Goal: Task Accomplishment & Management: Manage account settings

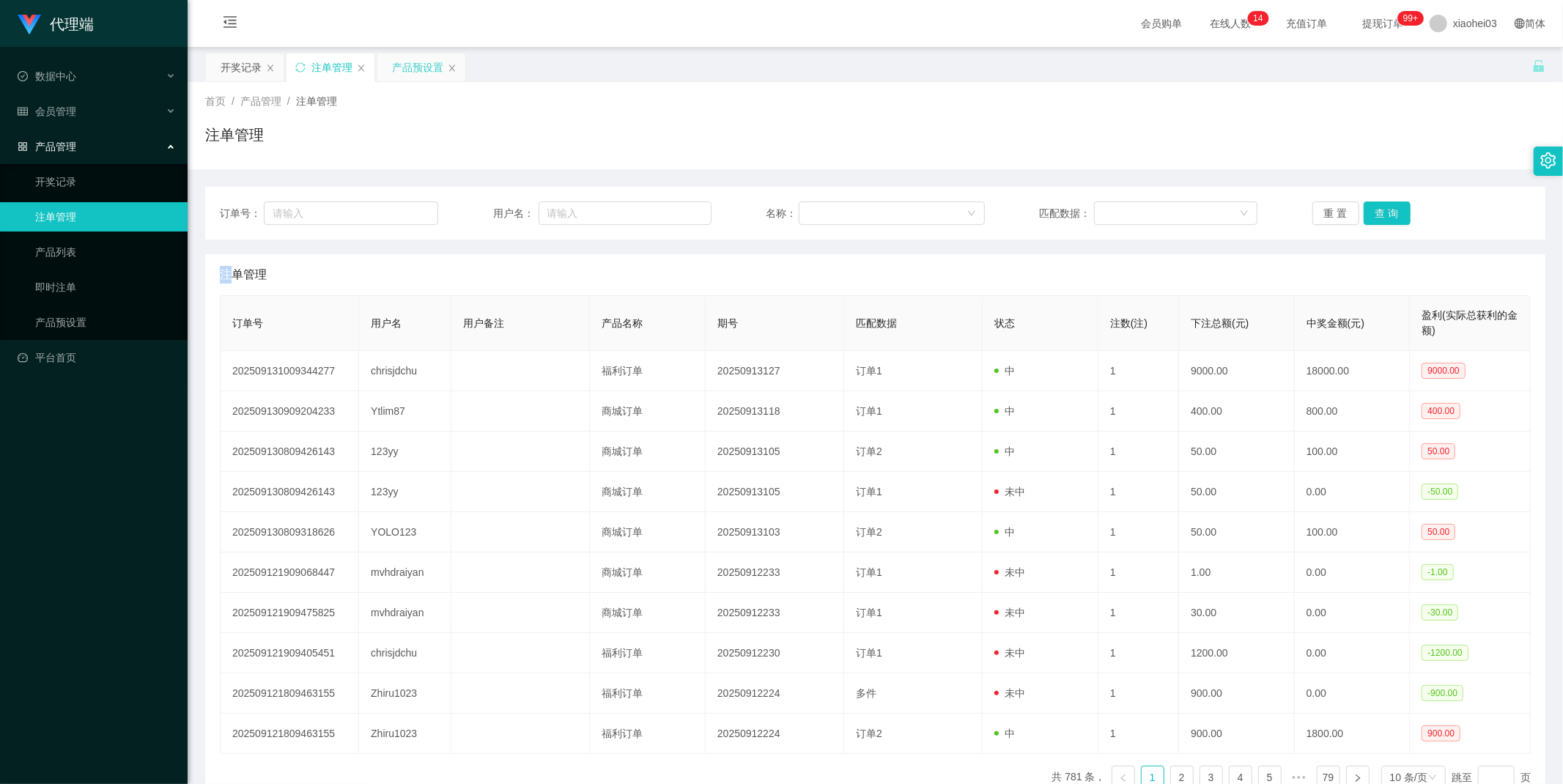
click at [420, 66] on div "产品预设置" at bounding box center [417, 67] width 51 height 28
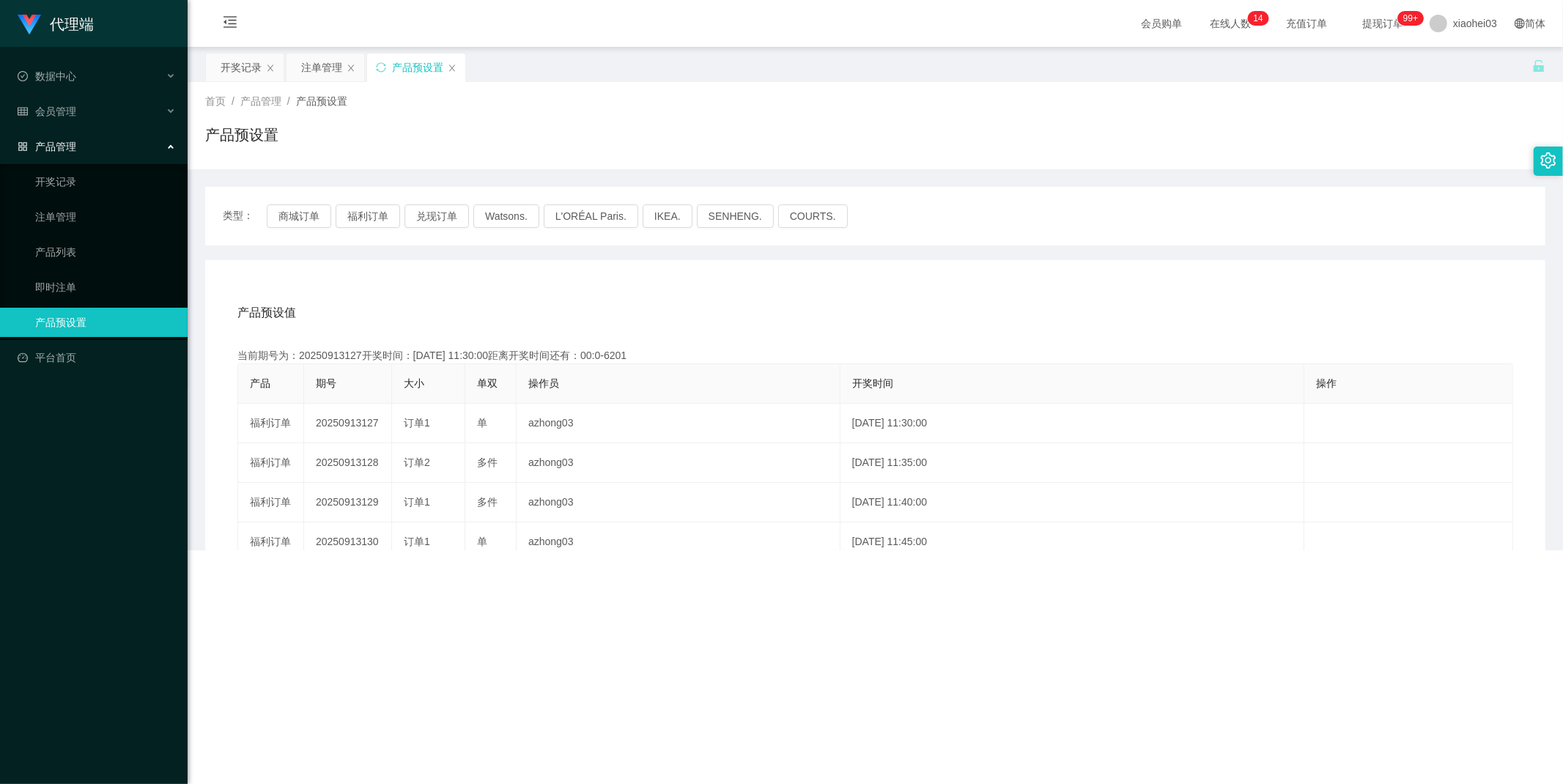
click at [445, 66] on div "产品预设置" at bounding box center [416, 67] width 98 height 28
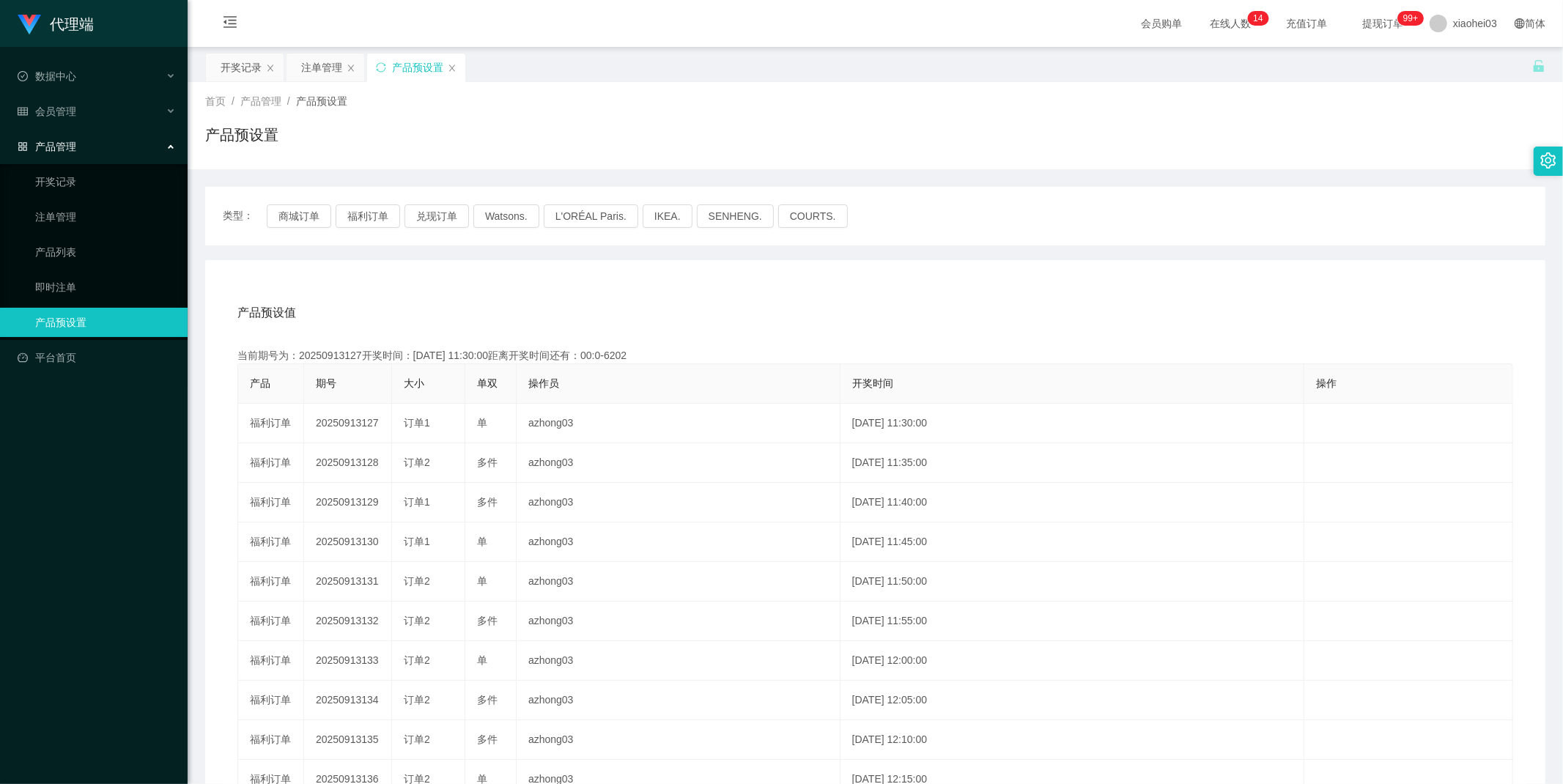
click at [447, 68] on div "产品预设置" at bounding box center [416, 67] width 98 height 28
click at [450, 66] on icon "图标: close" at bounding box center [451, 68] width 9 height 9
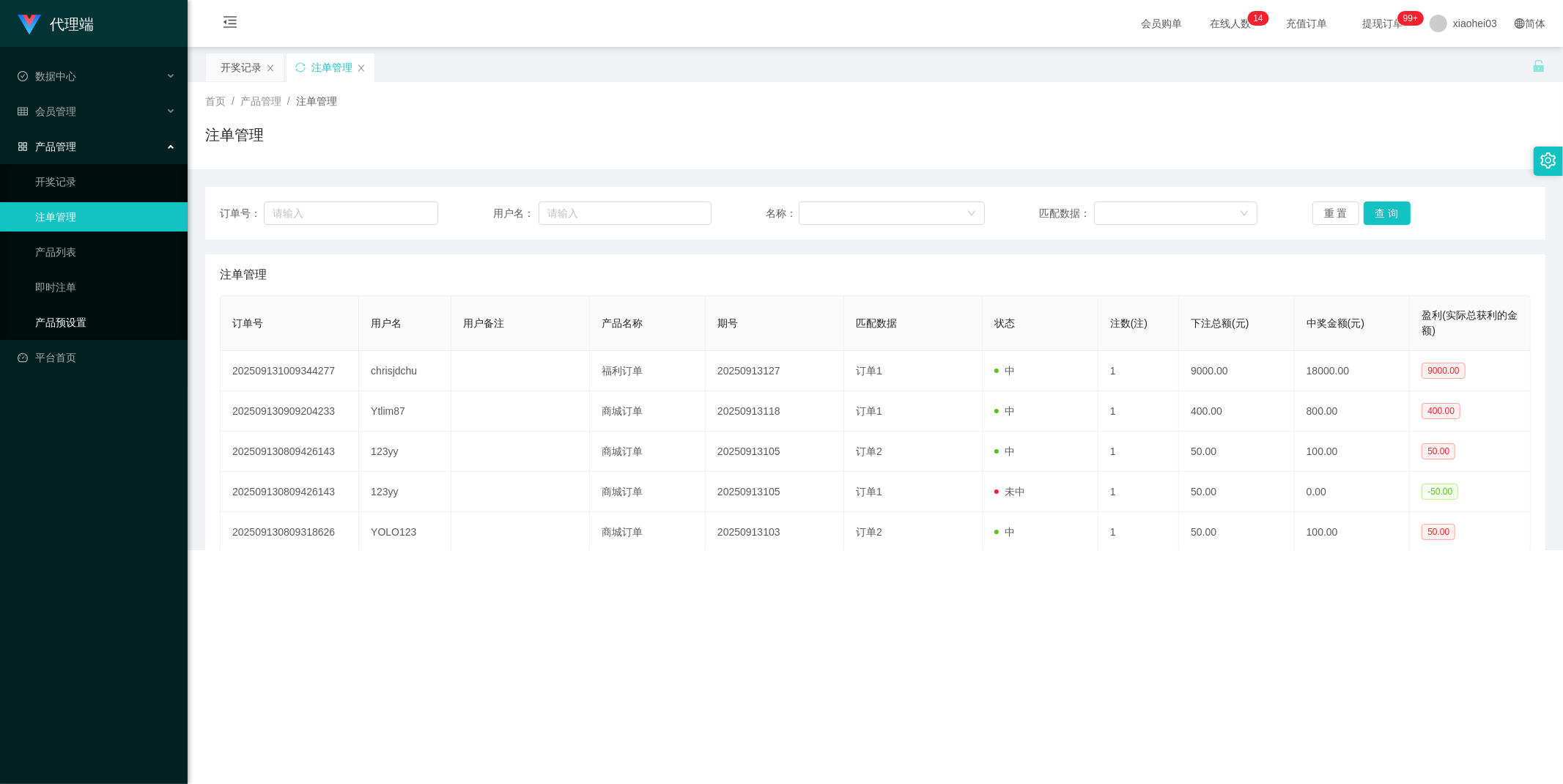
click at [62, 330] on link "产品预设置" at bounding box center [105, 322] width 141 height 29
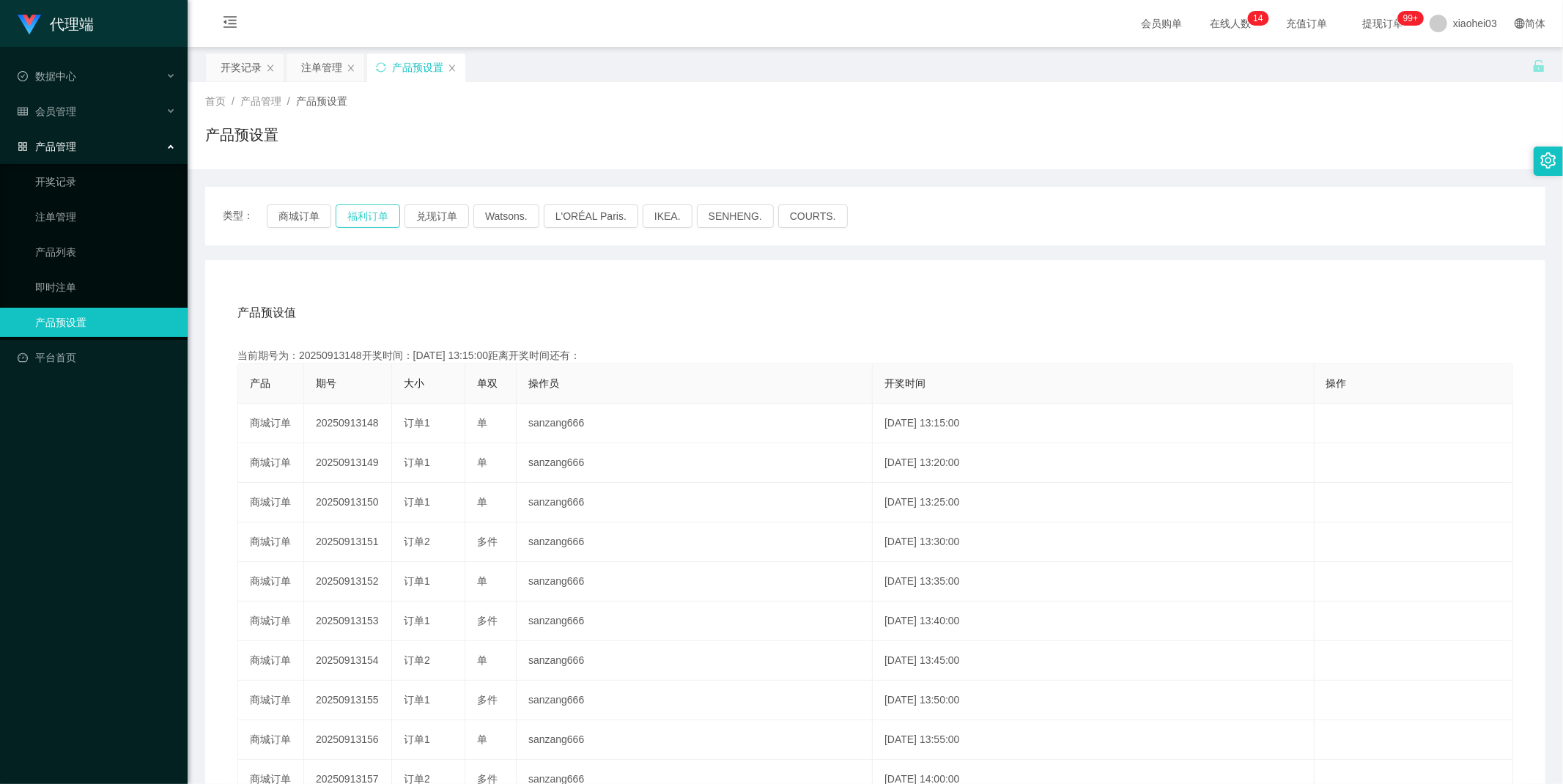
click at [360, 213] on button "福利订单" at bounding box center [368, 217] width 65 height 24
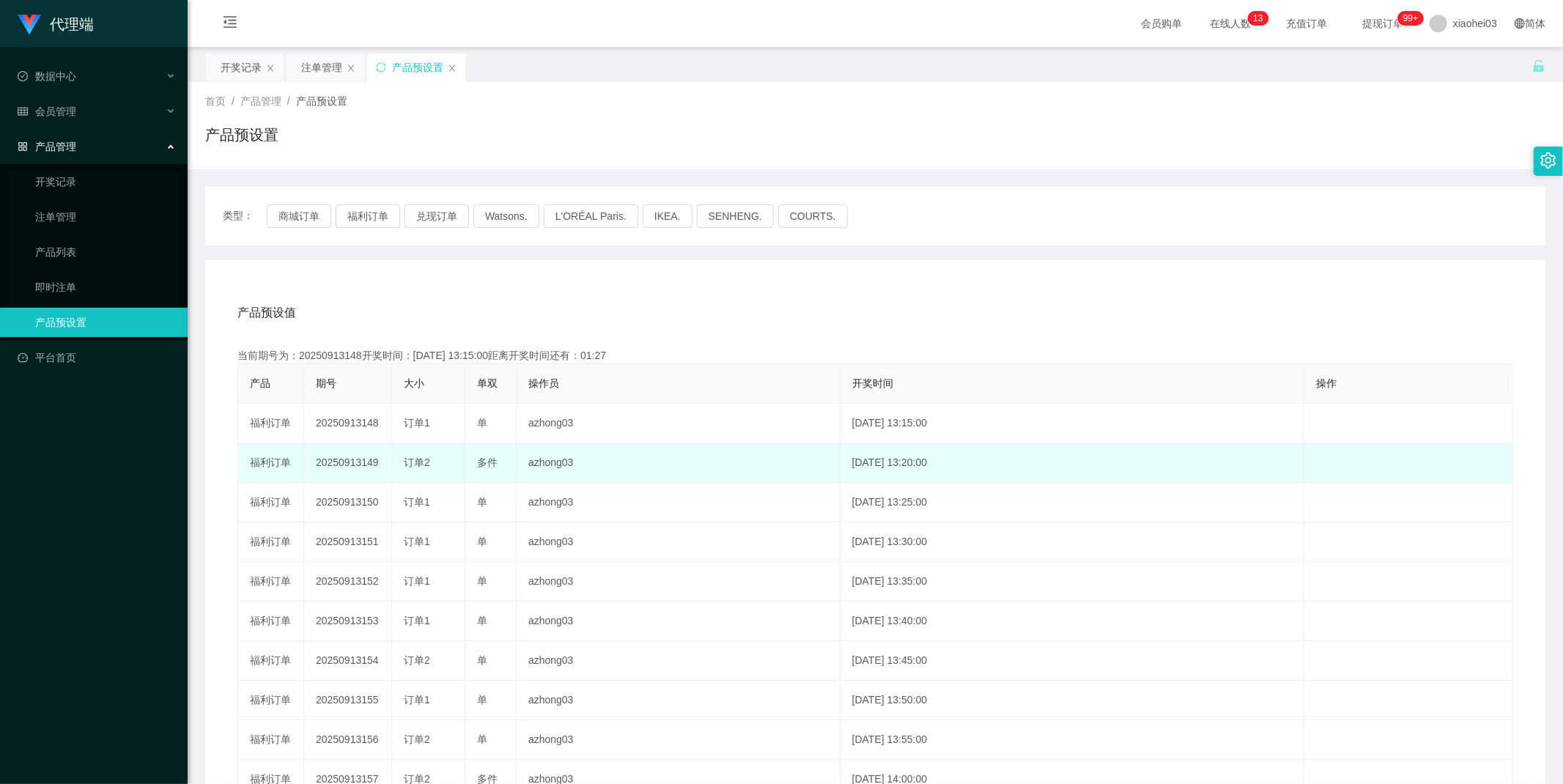
click at [340, 466] on td "20250913149" at bounding box center [348, 463] width 88 height 40
click at [340, 466] on td "20250913149" at bounding box center [348, 463] width 88 height 40
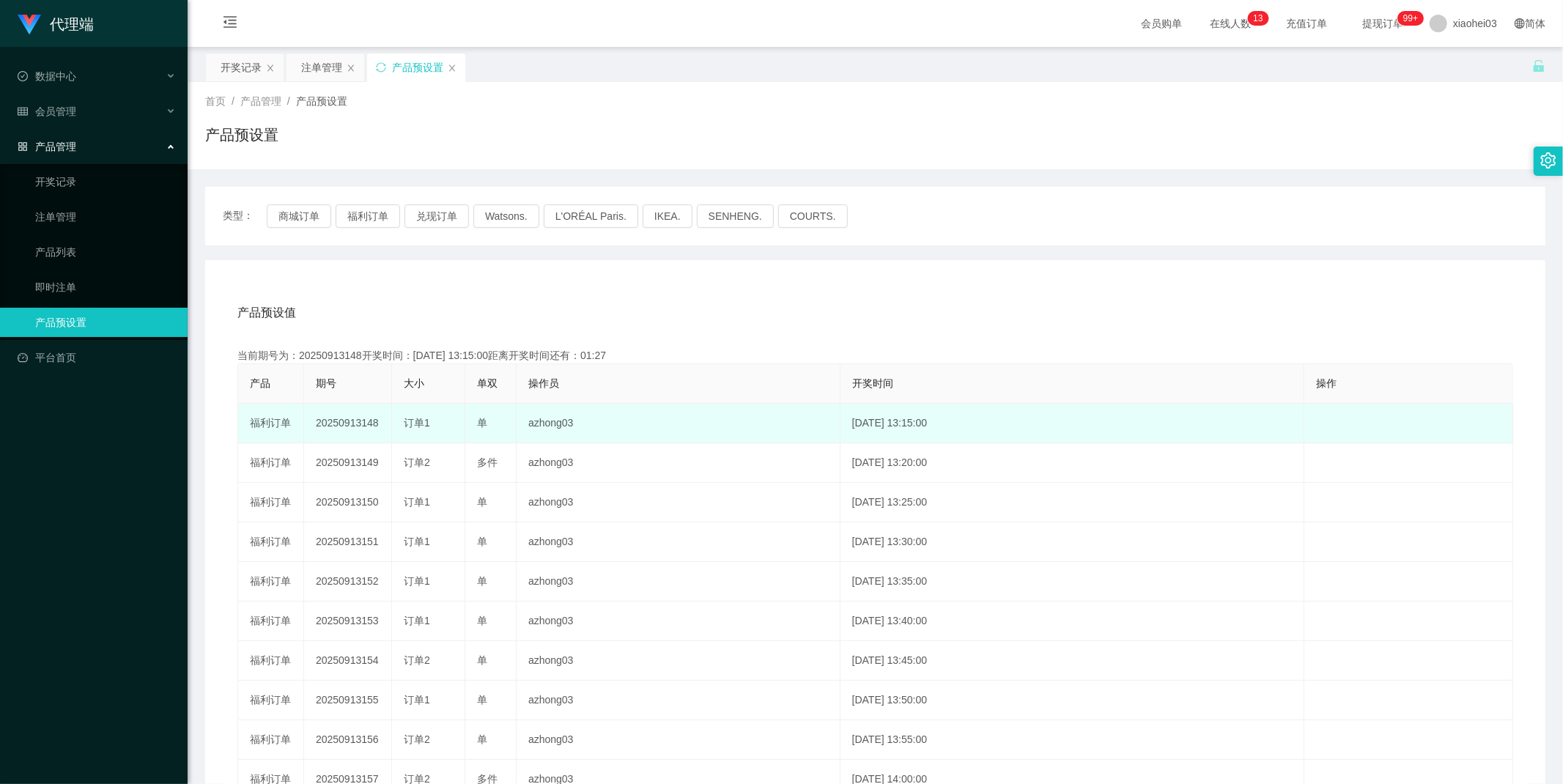
copy td "20250913149"
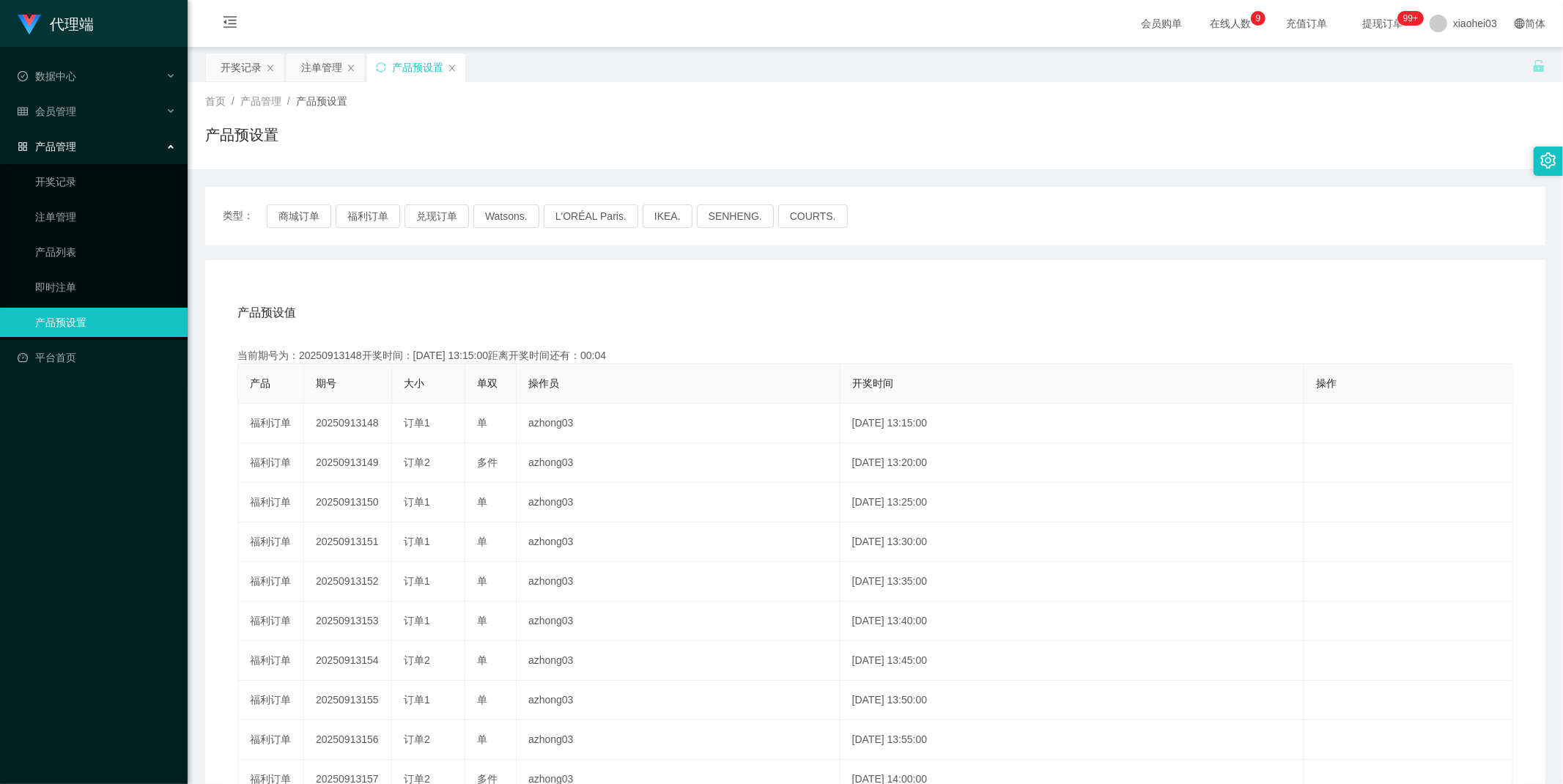
drag, startPoint x: 1027, startPoint y: 325, endPoint x: 1047, endPoint y: 317, distance: 21.5
click at [1027, 325] on div "产品预设值 添加期号" at bounding box center [875, 313] width 1276 height 41
click at [363, 213] on button "福利订单" at bounding box center [368, 217] width 65 height 24
click at [313, 66] on div "注单管理" at bounding box center [322, 67] width 41 height 28
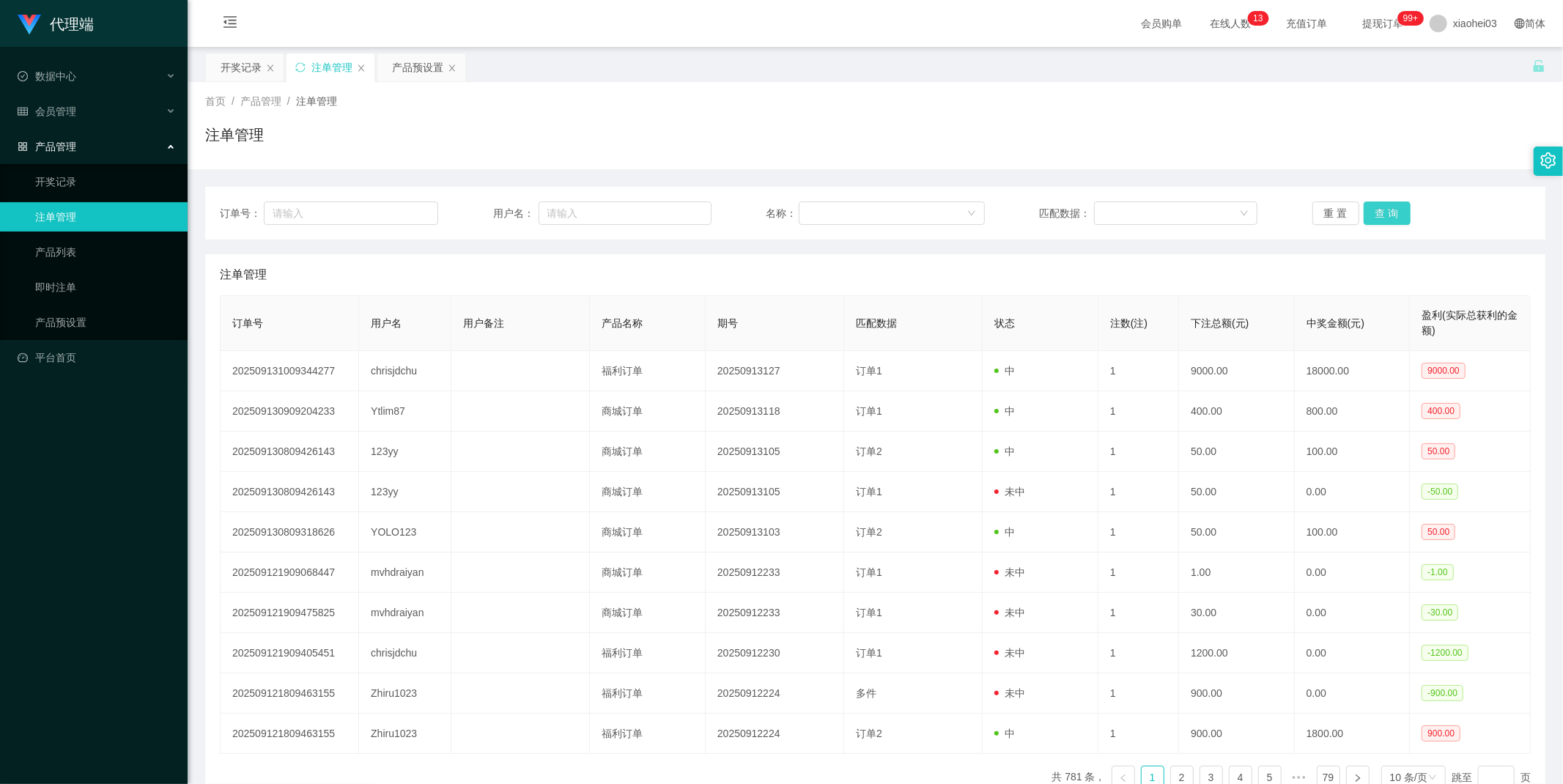
click at [1374, 202] on button "查 询" at bounding box center [1387, 213] width 47 height 24
click at [1374, 202] on div "重 置 查 询" at bounding box center [1421, 213] width 218 height 24
click at [1372, 206] on button "查 询" at bounding box center [1387, 213] width 47 height 24
click at [1372, 206] on div "重 置 查 询" at bounding box center [1421, 213] width 218 height 24
click at [1370, 206] on button "查 询" at bounding box center [1387, 213] width 47 height 24
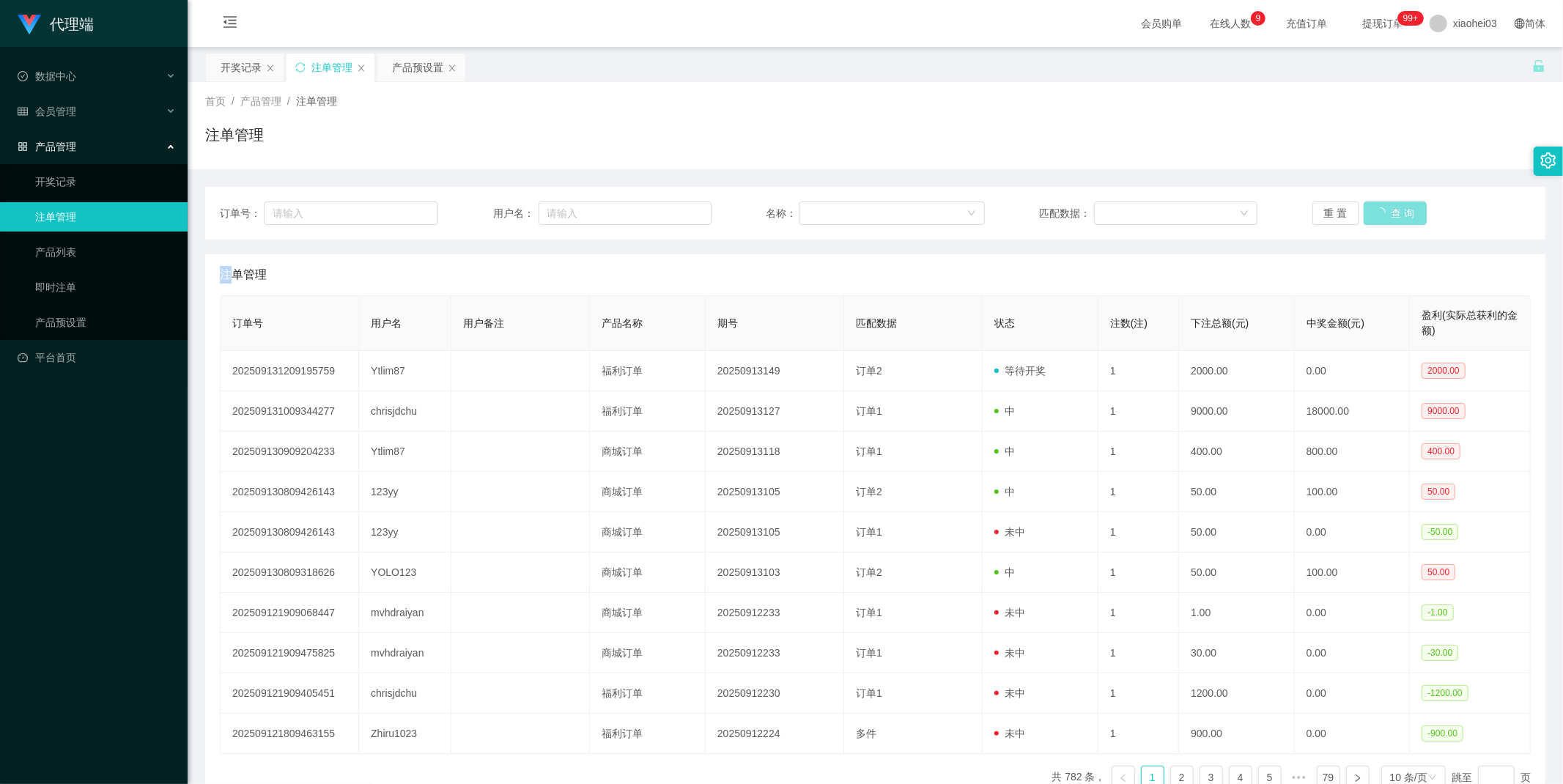
click at [1370, 206] on div "重 置 查 询" at bounding box center [1421, 213] width 218 height 24
click at [1395, 209] on button "查 询" at bounding box center [1387, 213] width 47 height 24
click at [1394, 209] on div "重 置 查 询" at bounding box center [1421, 213] width 218 height 24
click at [1387, 202] on button "查 询" at bounding box center [1387, 213] width 47 height 24
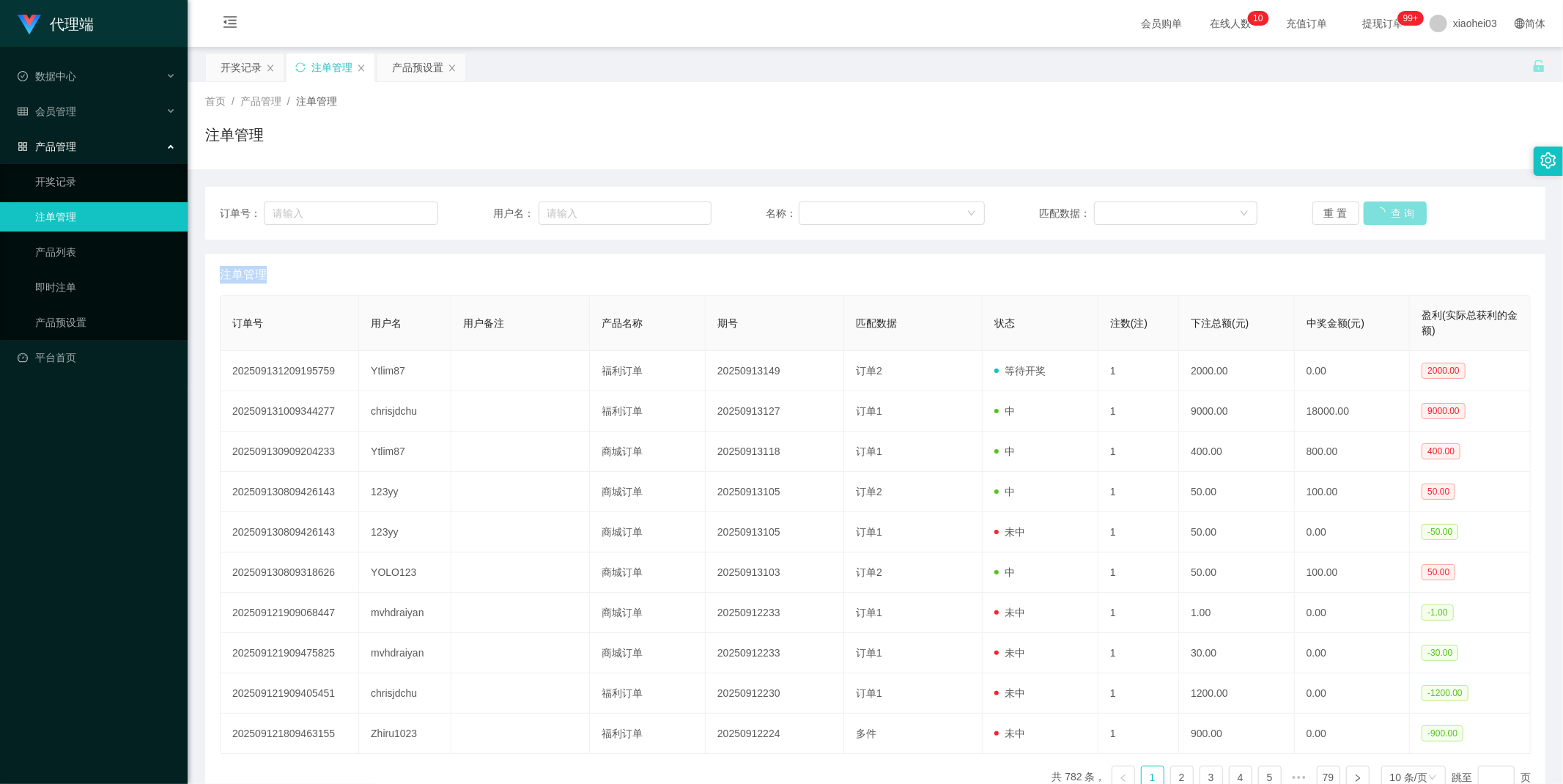
click at [1387, 202] on div "重 置 查 询" at bounding box center [1421, 213] width 218 height 24
click at [1387, 202] on button "查 询" at bounding box center [1387, 213] width 47 height 24
click at [1387, 202] on div "重 置 查 询" at bounding box center [1421, 213] width 218 height 24
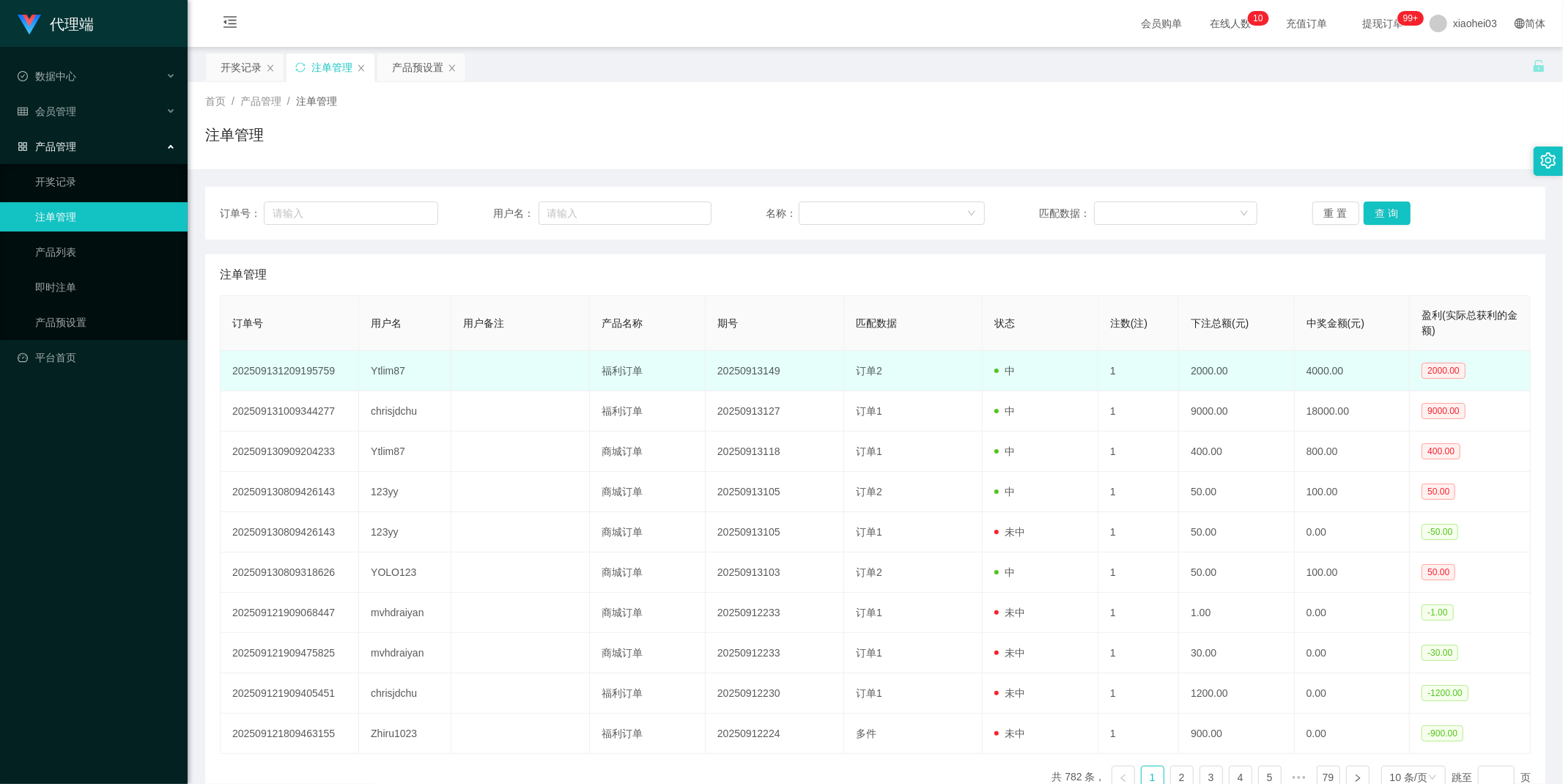
click at [403, 371] on td "Ytlim87" at bounding box center [405, 371] width 92 height 40
click at [399, 368] on td "Ytlim87" at bounding box center [405, 371] width 92 height 40
copy td "Ytlim87"
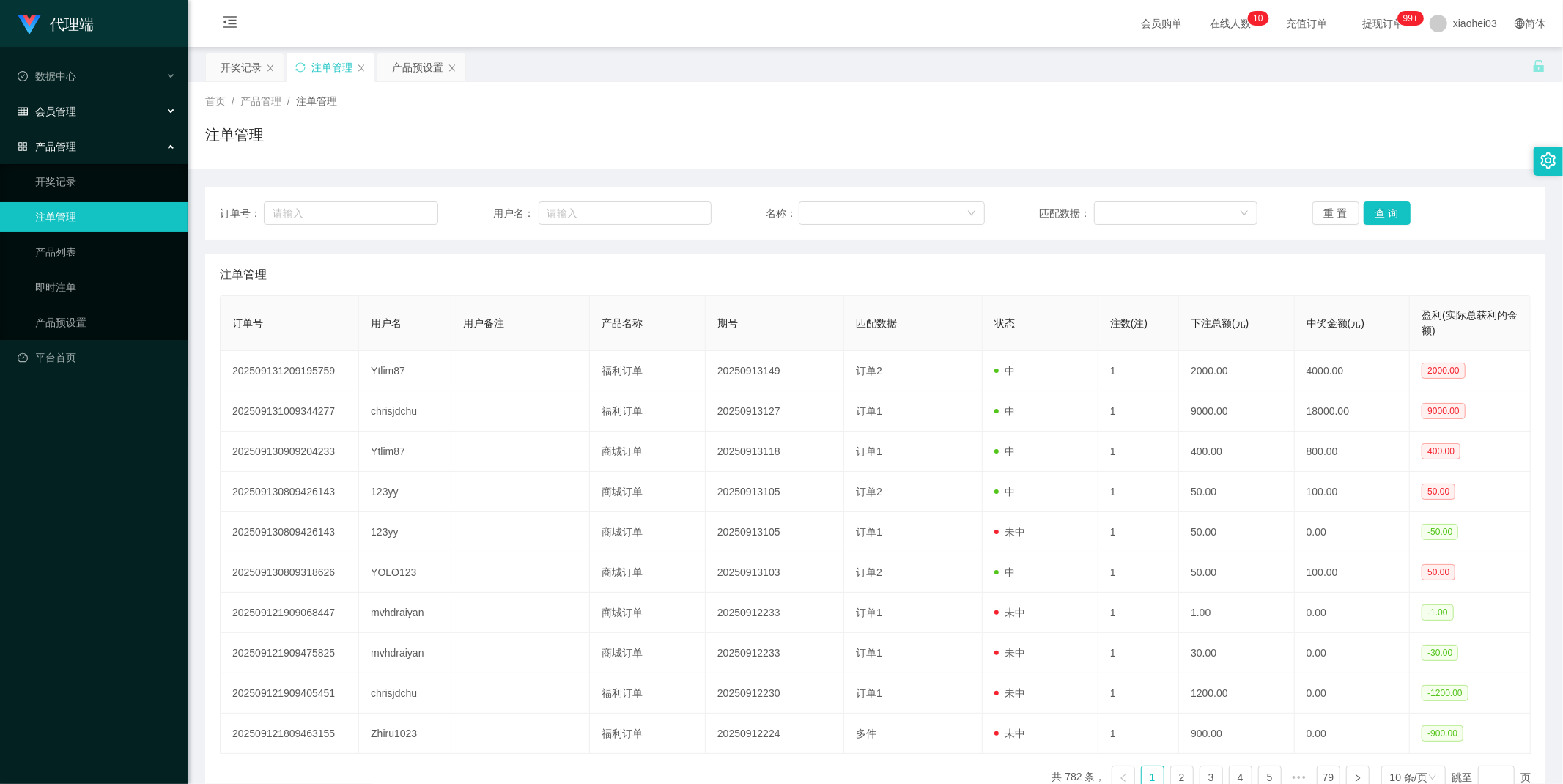
click at [68, 113] on span "会员管理" at bounding box center [47, 111] width 59 height 12
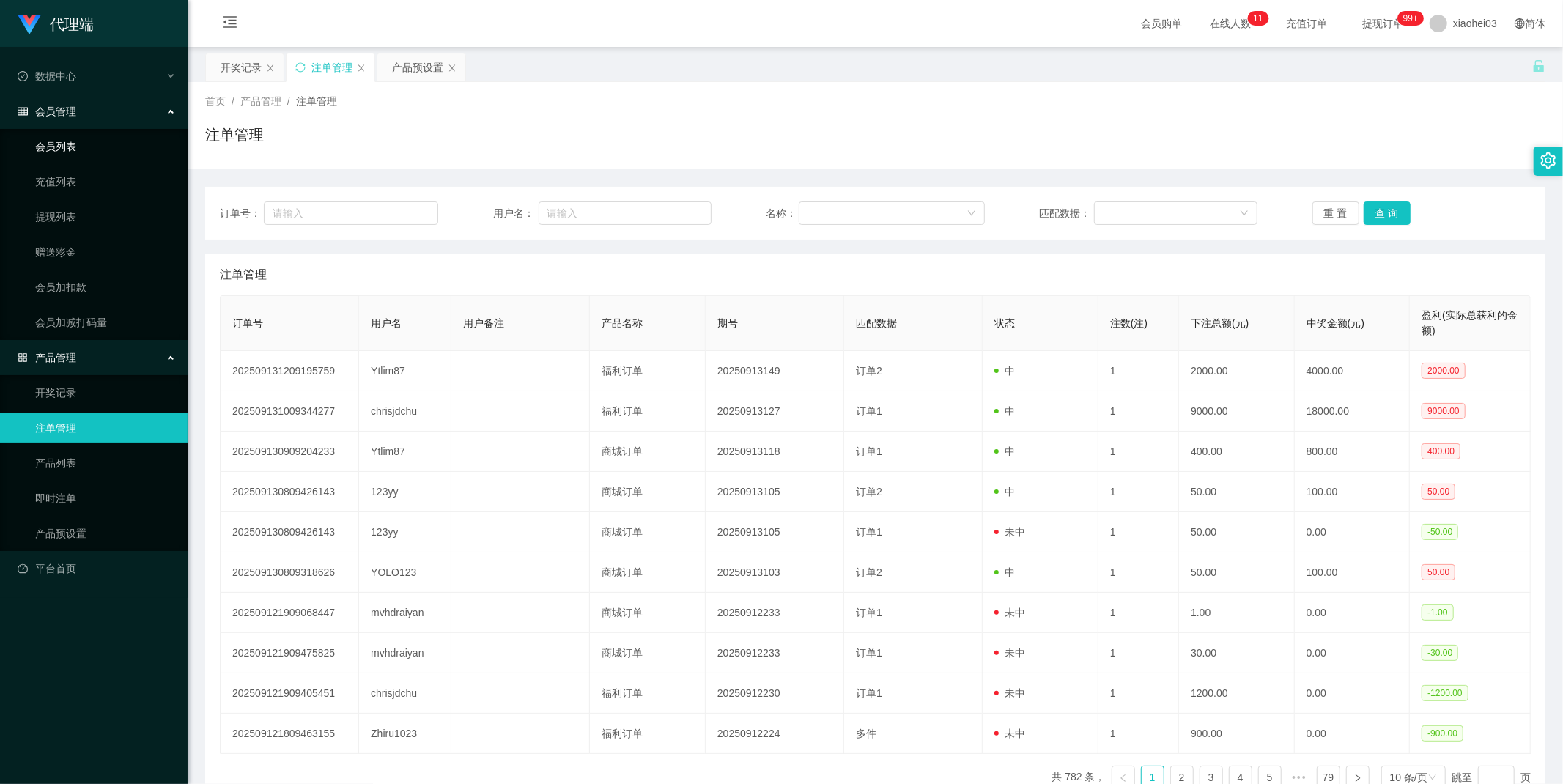
click at [68, 151] on link "会员列表" at bounding box center [105, 146] width 141 height 29
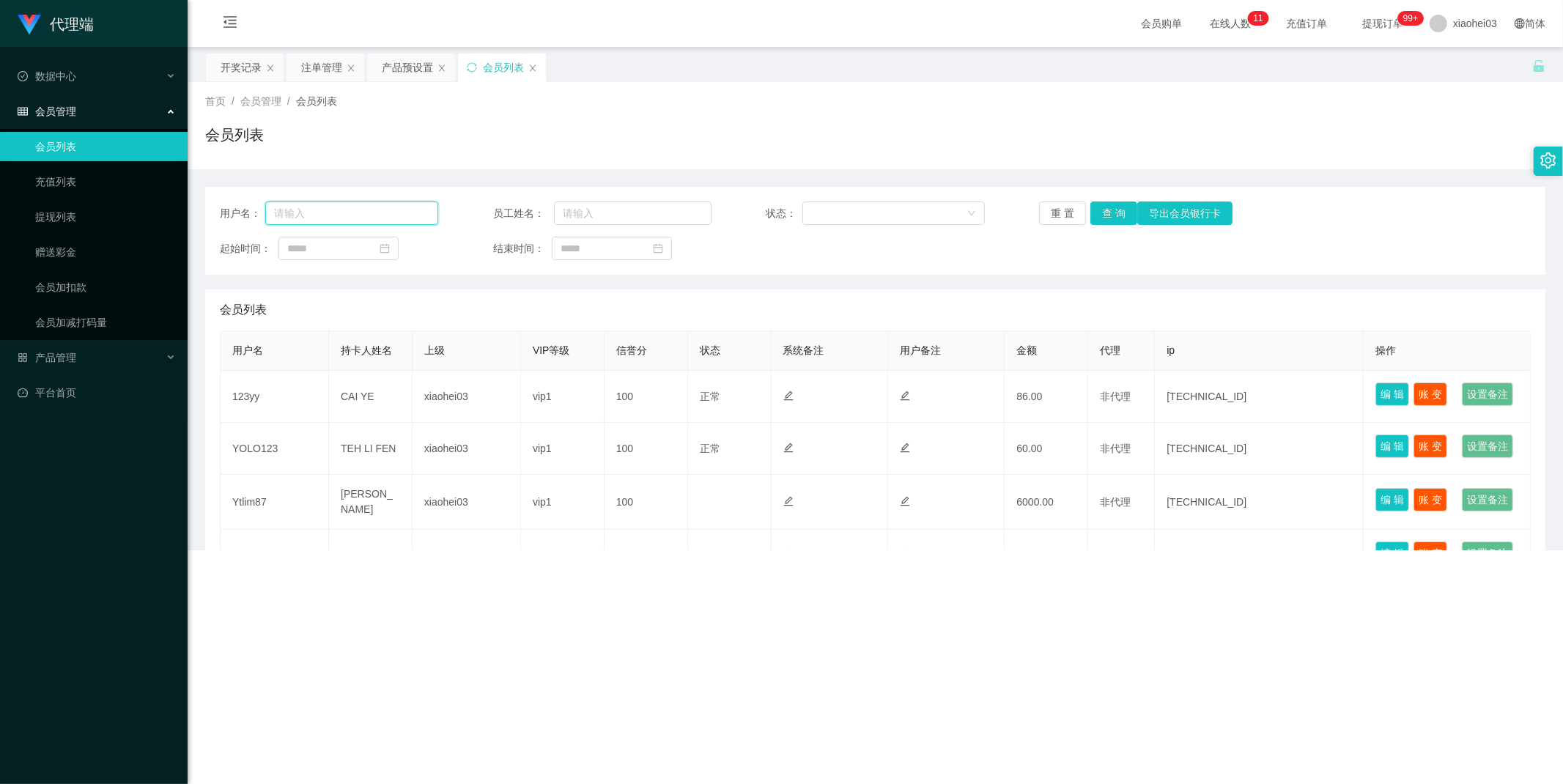
click at [347, 215] on input "text" at bounding box center [352, 213] width 173 height 24
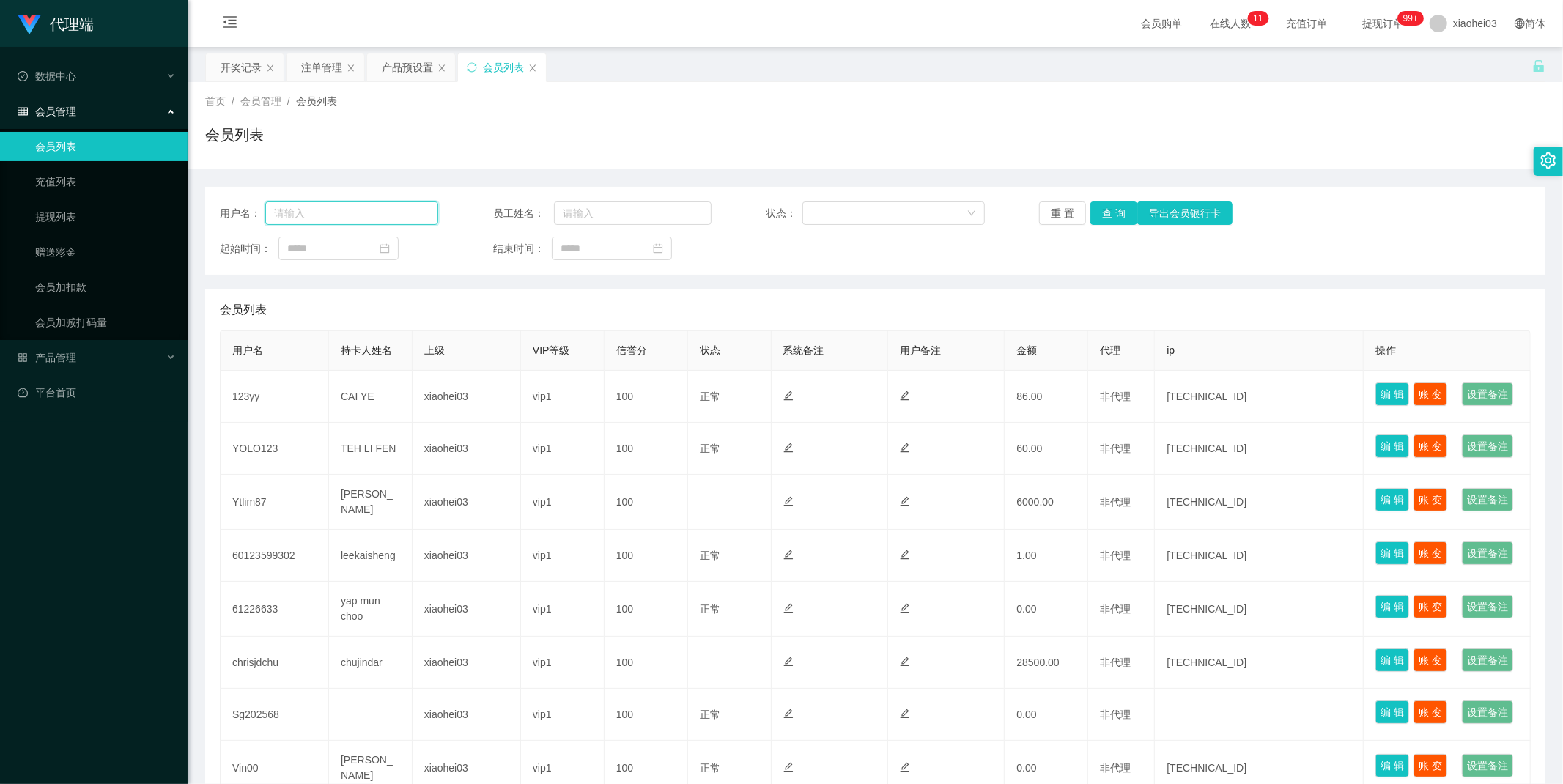
paste input "Ytlim87"
type input "Ytlim87"
click at [1104, 215] on button "查 询" at bounding box center [1113, 213] width 47 height 24
click at [1104, 215] on div "重 置 查 询 导出会员银行卡" at bounding box center [1148, 213] width 218 height 24
